Goal: Task Accomplishment & Management: Use online tool/utility

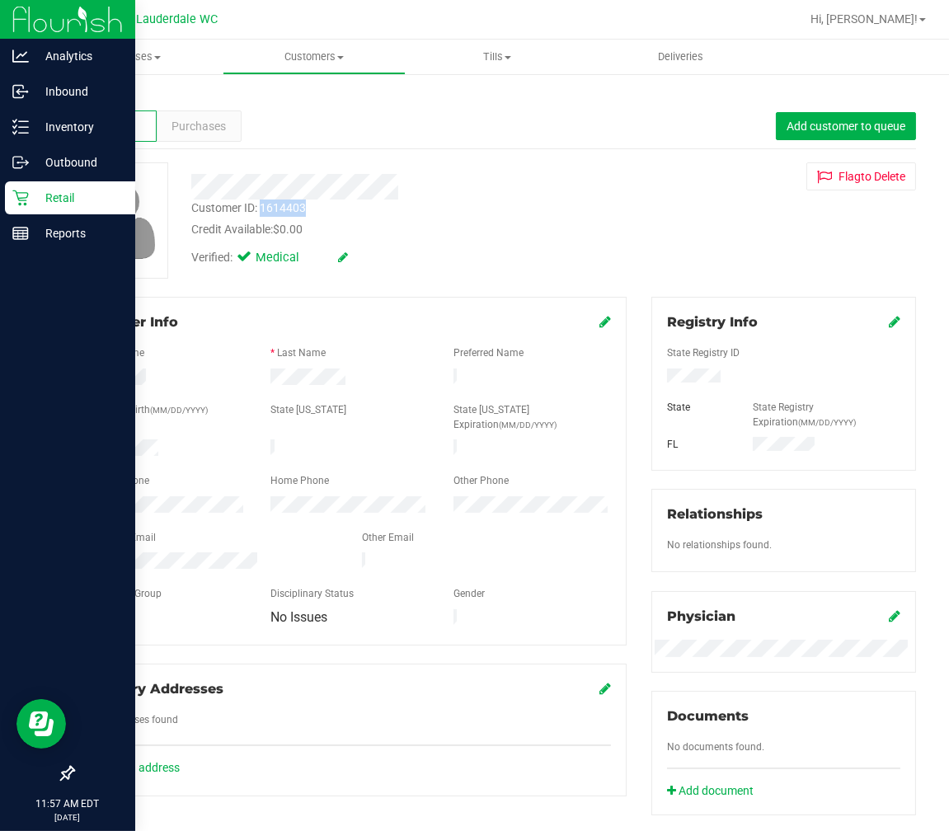
click at [17, 196] on icon at bounding box center [20, 198] width 16 height 16
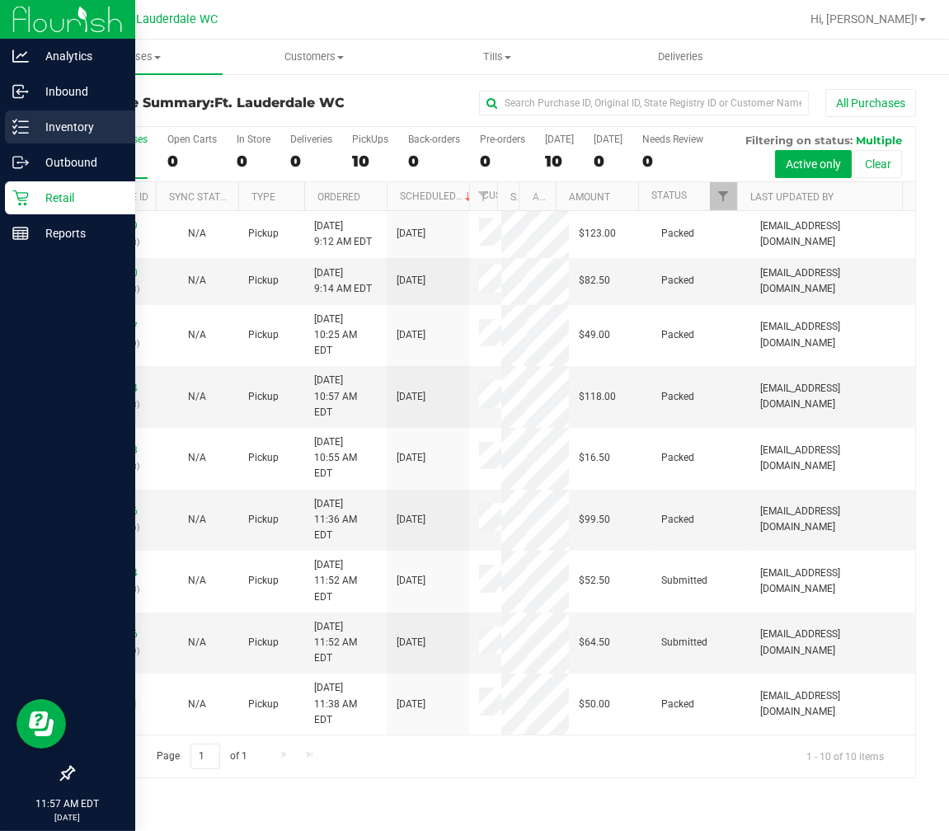
click at [26, 134] on icon at bounding box center [20, 127] width 16 height 16
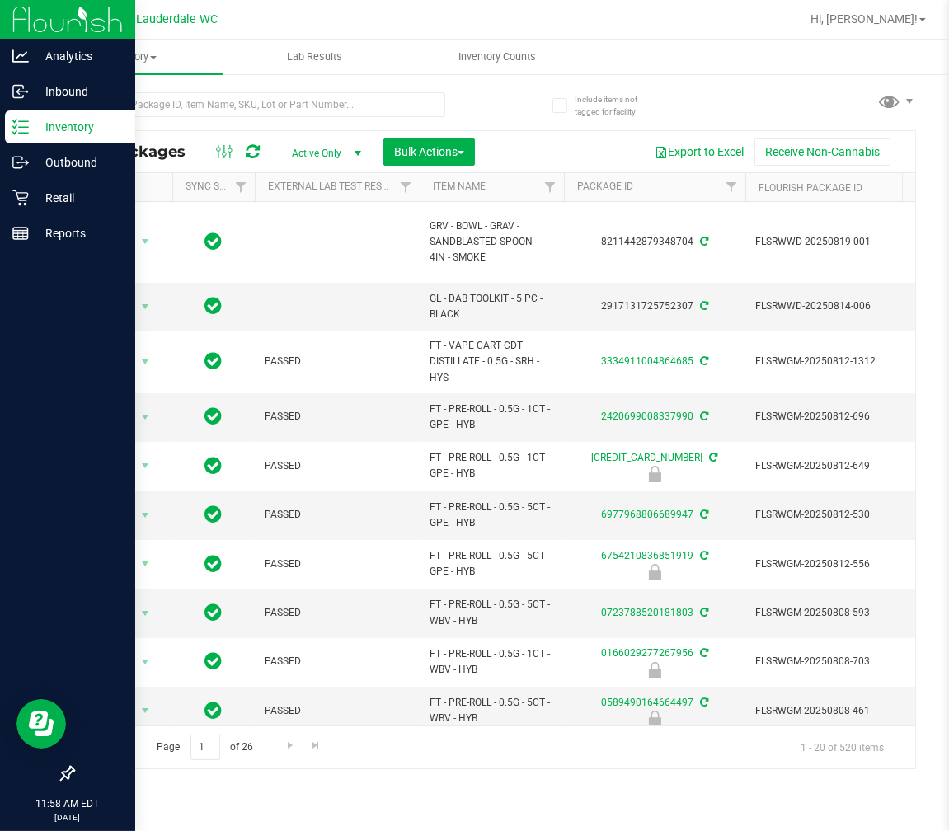
click at [299, 147] on span "Active Only" at bounding box center [323, 153] width 91 height 23
click at [22, 121] on line at bounding box center [23, 121] width 9 height 0
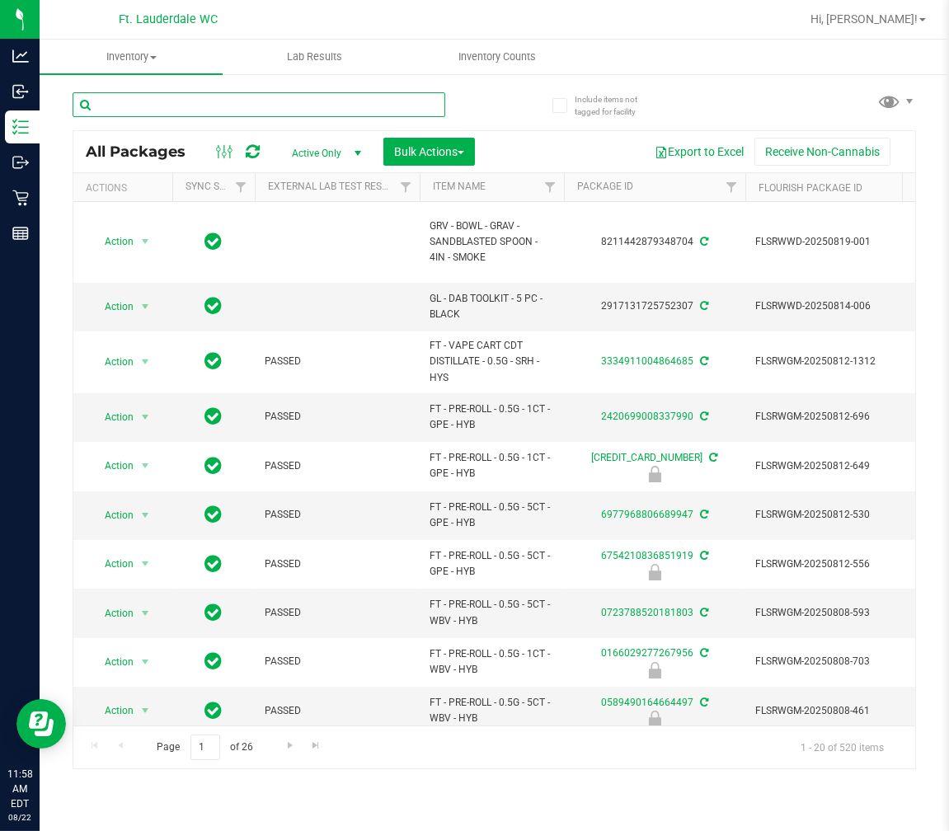
click at [188, 96] on input "text" at bounding box center [259, 104] width 373 height 25
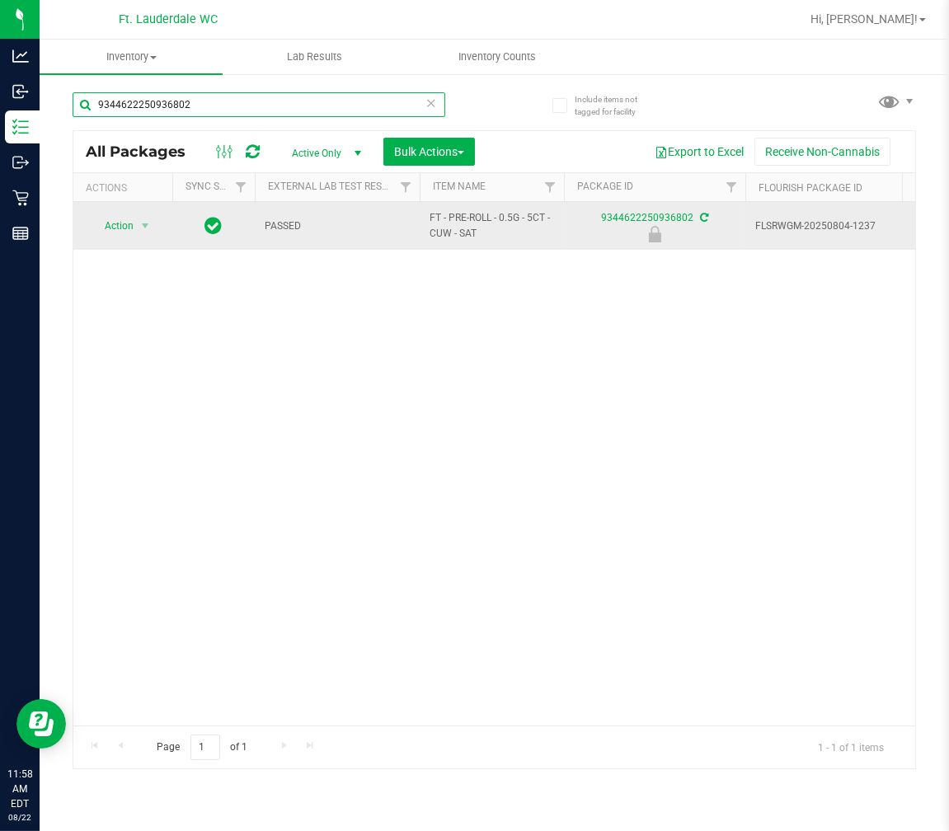
type input "9344622250936802"
click at [122, 225] on span "Action" at bounding box center [112, 225] width 45 height 23
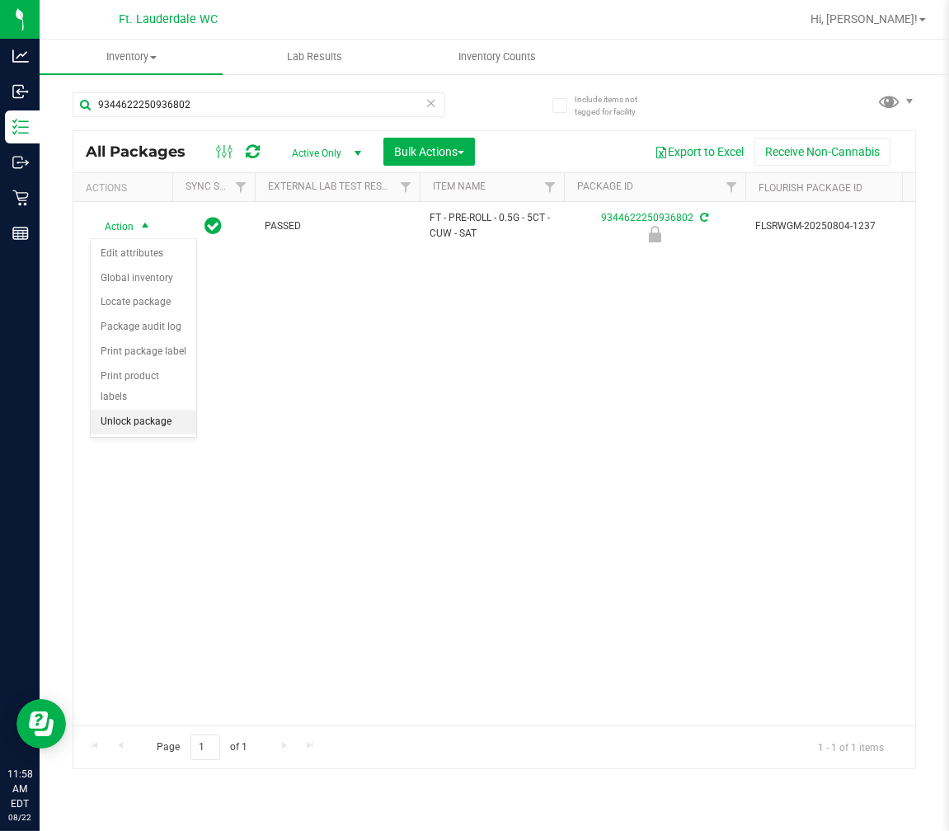
click at [134, 425] on li "Unlock package" at bounding box center [144, 422] width 106 height 25
